Goal: Complete application form

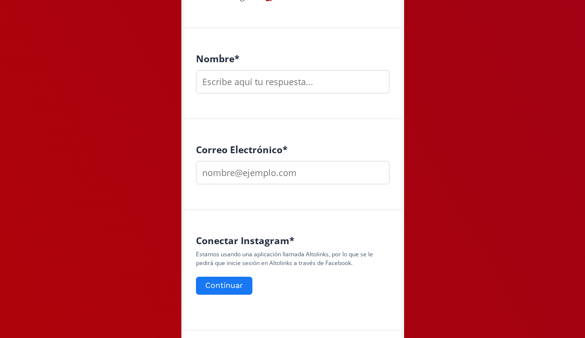
scroll to position [259, 0]
click at [286, 81] on input "text" at bounding box center [292, 80] width 193 height 23
type input "[PERSON_NAME]"
click at [268, 167] on input "email" at bounding box center [292, 171] width 193 height 23
type input "[EMAIL_ADDRESS][DOMAIN_NAME]"
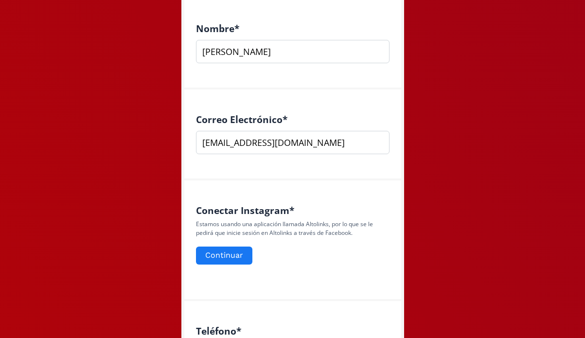
scroll to position [369, 0]
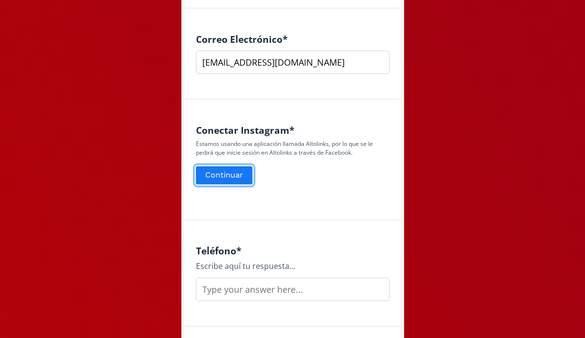
click at [232, 173] on button "Continuar" at bounding box center [223, 175] width 59 height 21
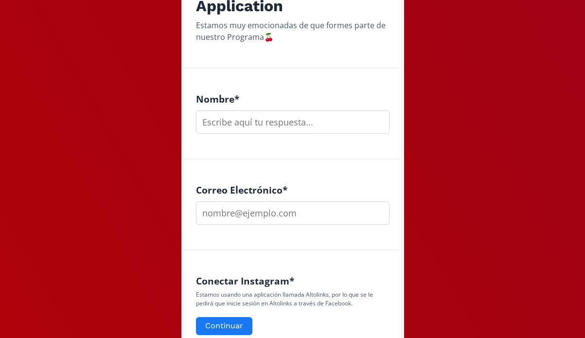
scroll to position [225, 0]
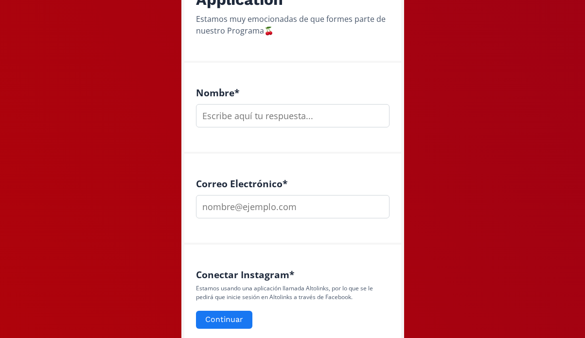
click at [286, 118] on input "text" at bounding box center [292, 115] width 193 height 23
type input "[PERSON_NAME]"
click at [256, 208] on input "email" at bounding box center [292, 206] width 193 height 23
type input "[EMAIL_ADDRESS][DOMAIN_NAME]"
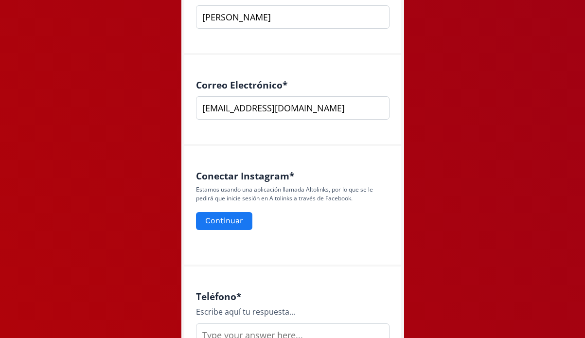
scroll to position [324, 0]
click at [222, 221] on button "Continuar" at bounding box center [223, 220] width 59 height 21
